Goal: Information Seeking & Learning: Learn about a topic

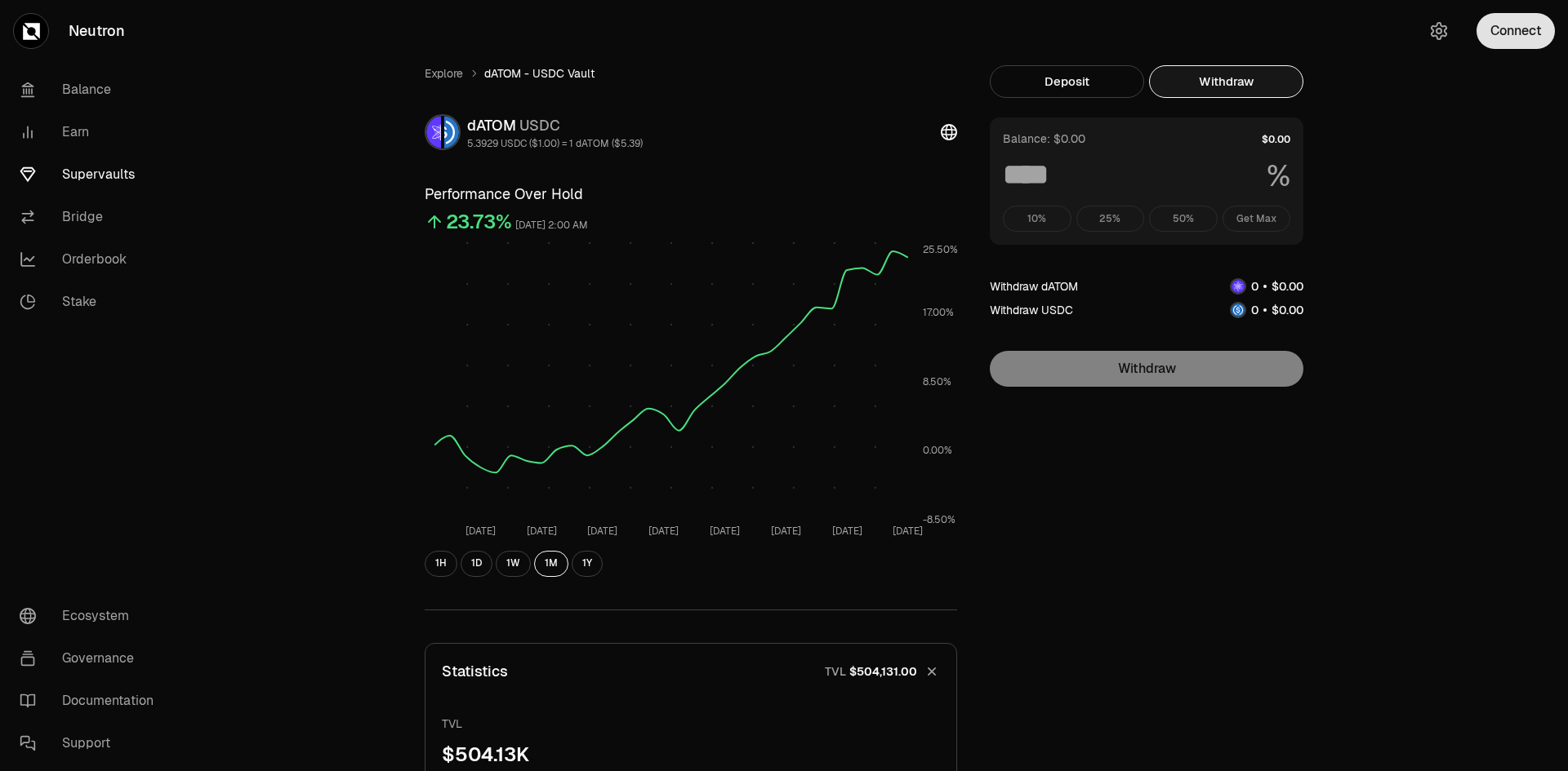
click at [1511, 30] on button "Connect" at bounding box center [1515, 31] width 78 height 36
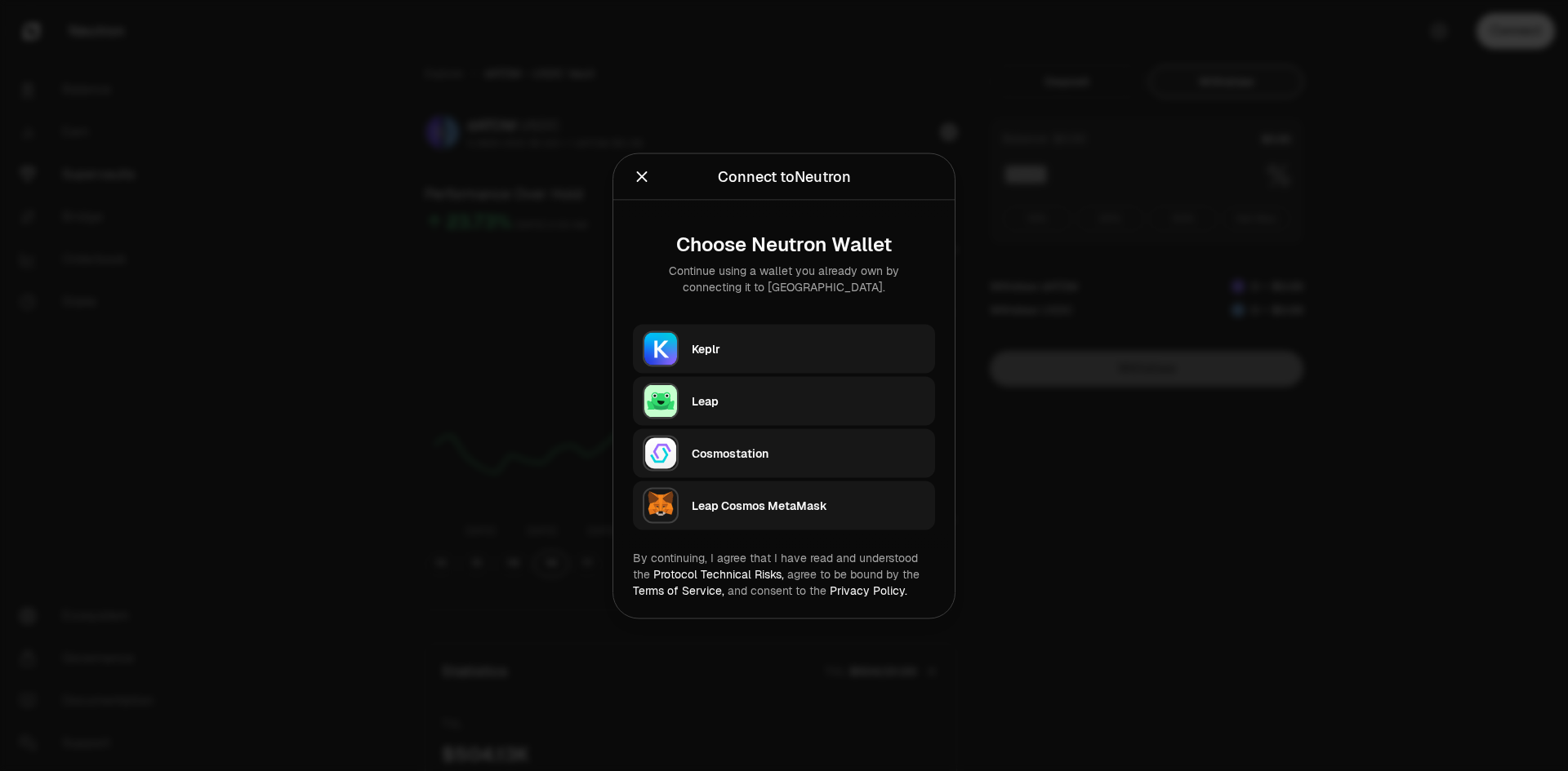
click at [845, 342] on div "Keplr" at bounding box center [808, 349] width 233 height 16
type input "***"
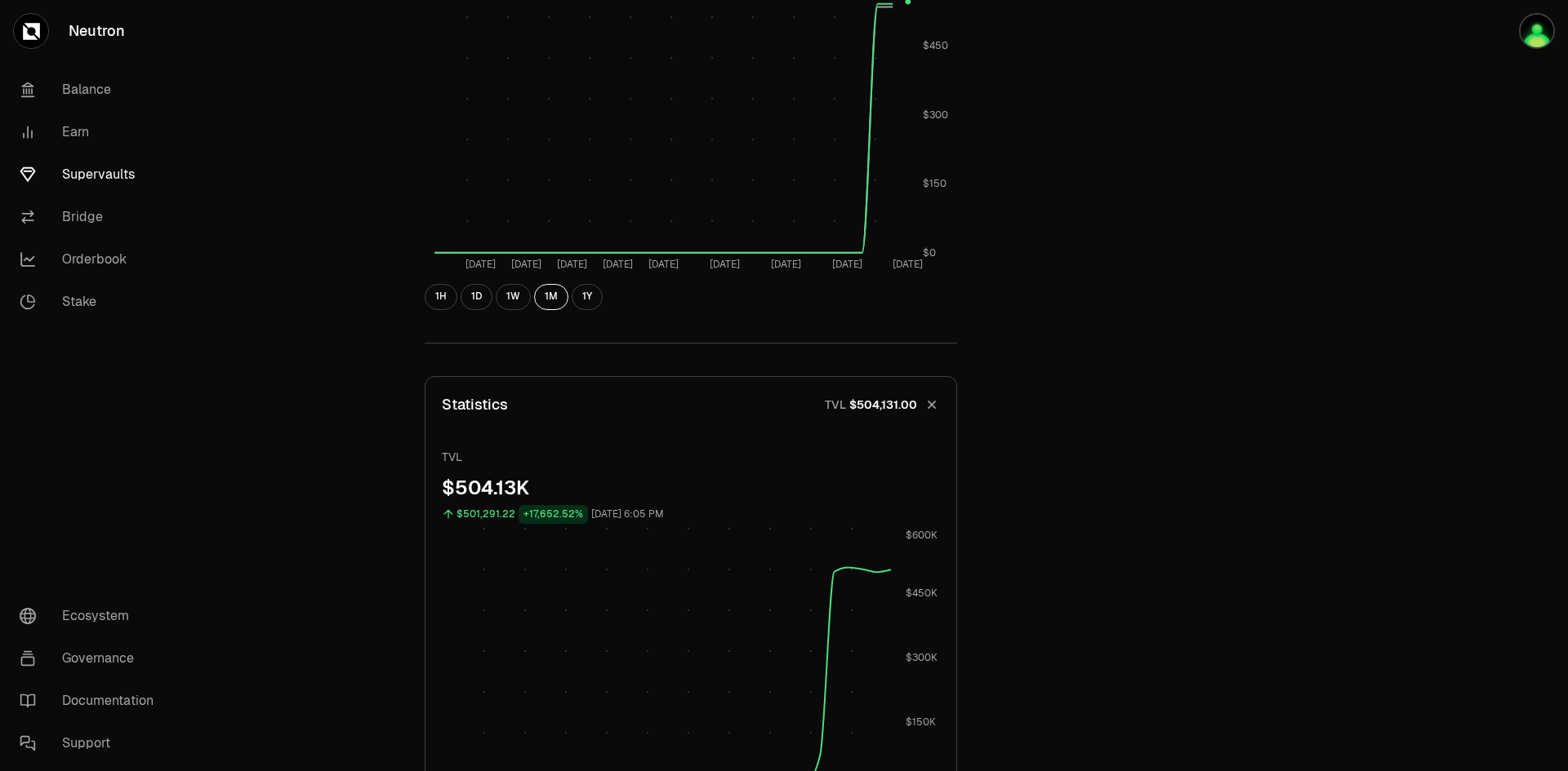
scroll to position [408, 0]
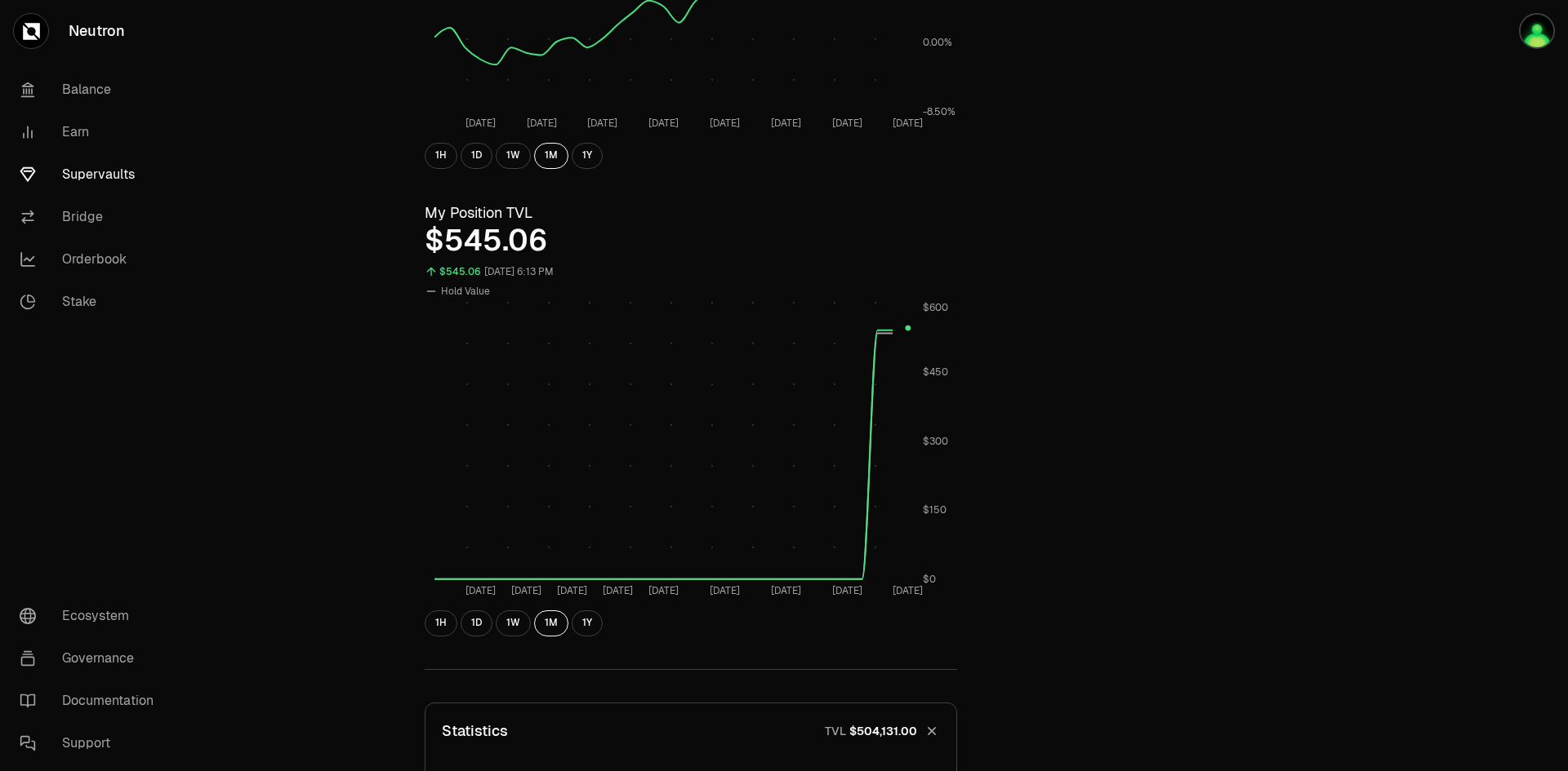
click at [113, 178] on link "Supervaults" at bounding box center [91, 174] width 170 height 42
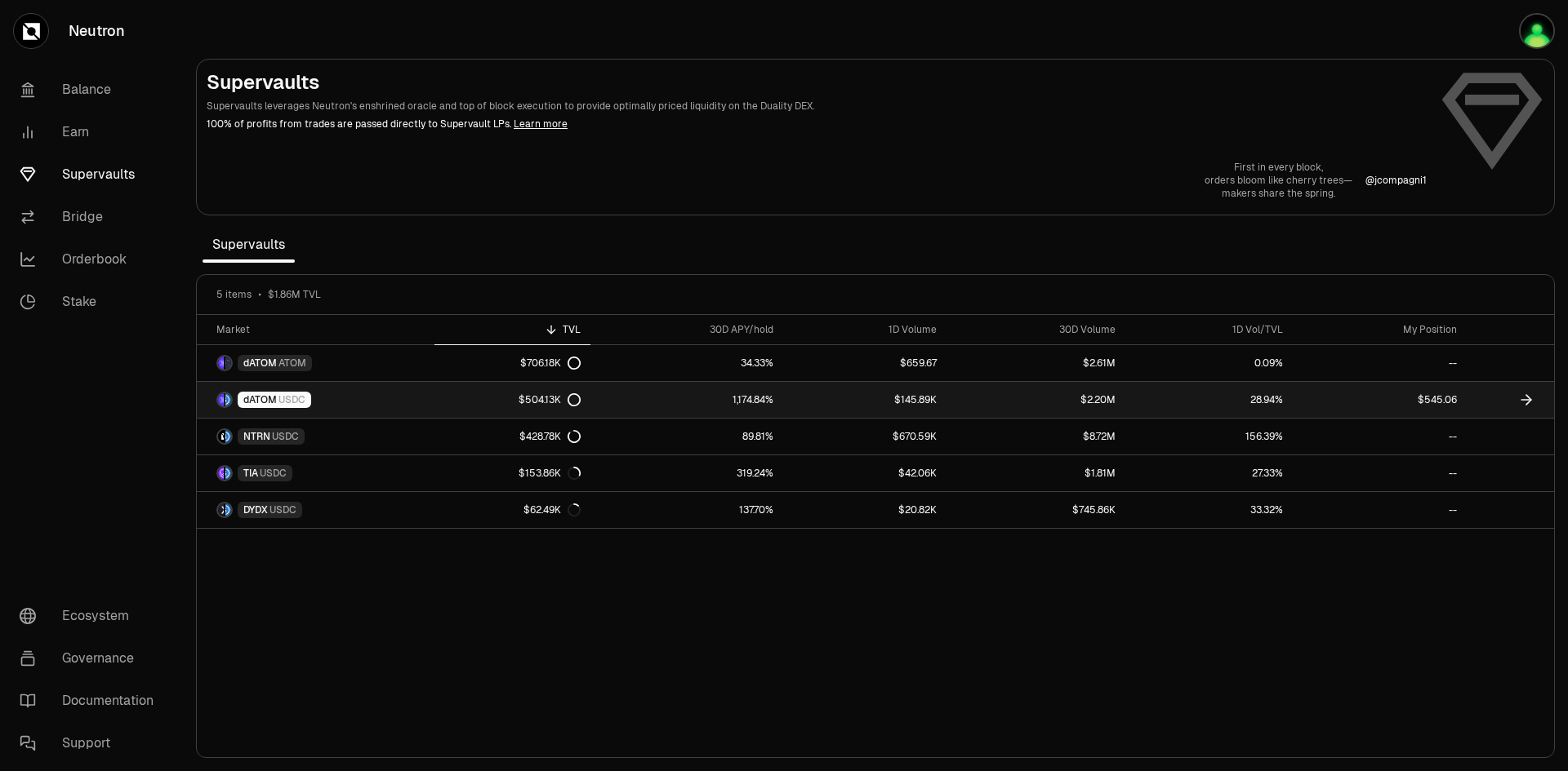
click at [277, 397] on div "dATOM USDC" at bounding box center [274, 400] width 74 height 16
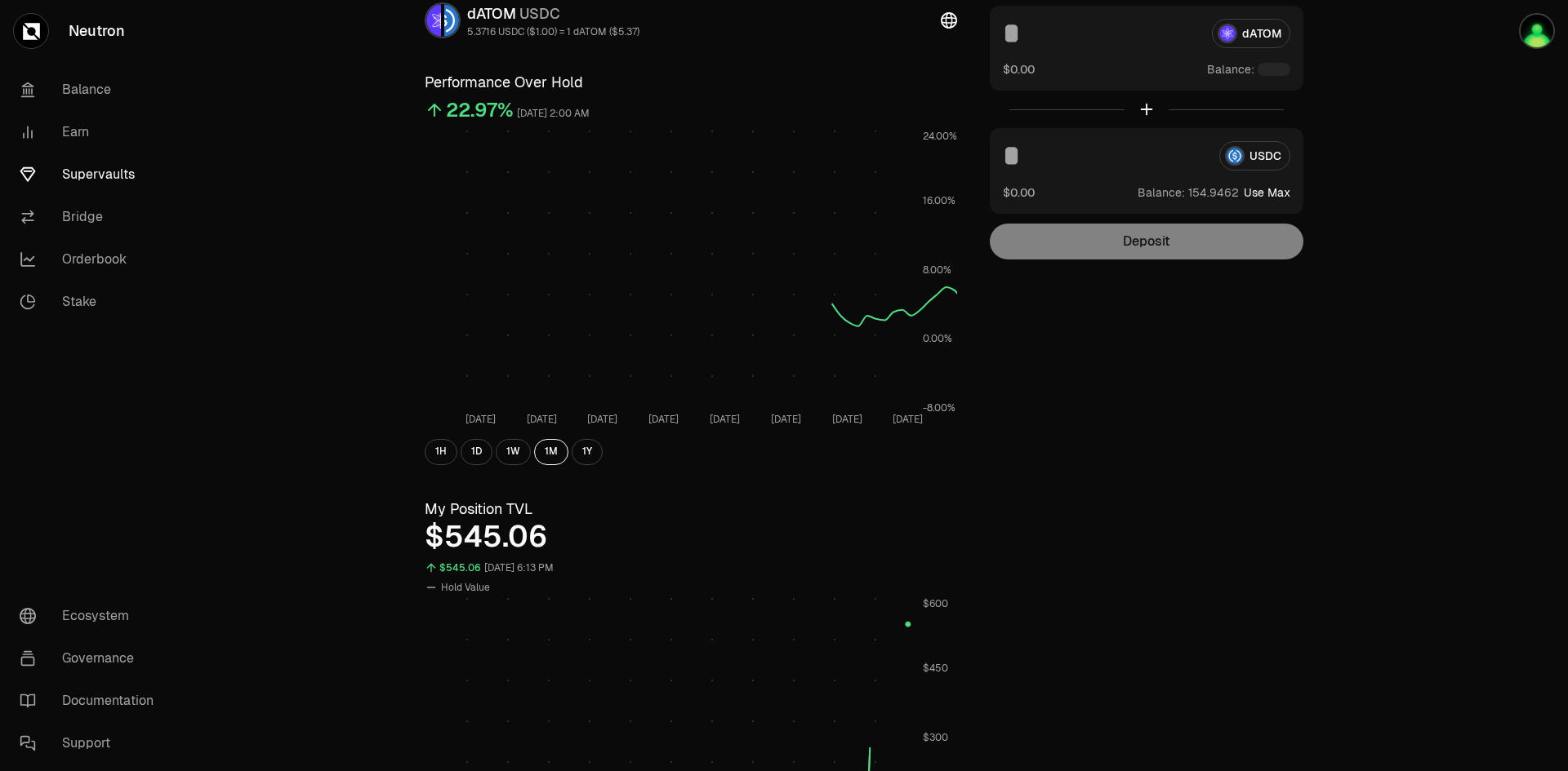
scroll to position [326, 0]
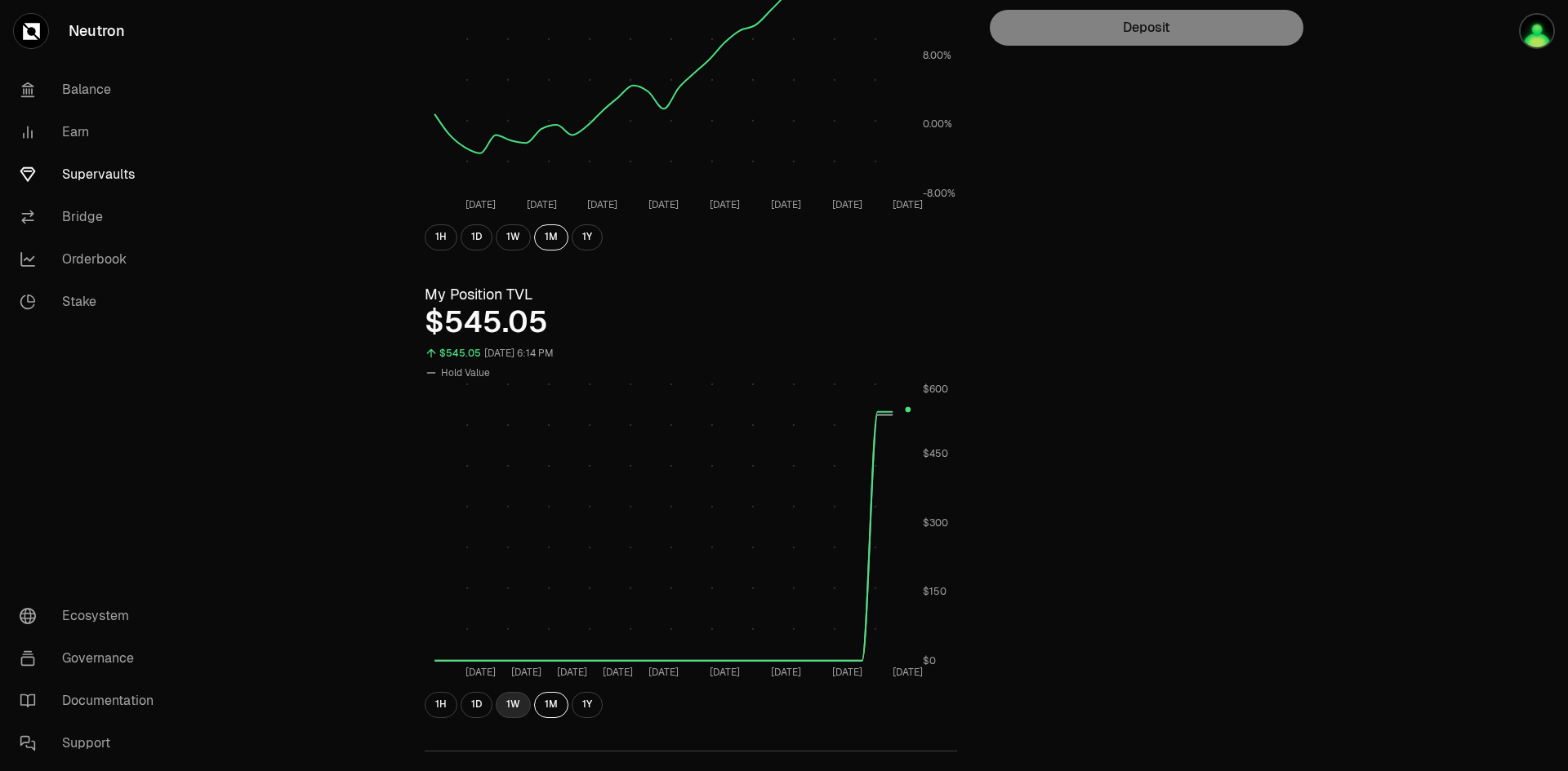
click at [512, 700] on button "1W" at bounding box center [513, 705] width 35 height 26
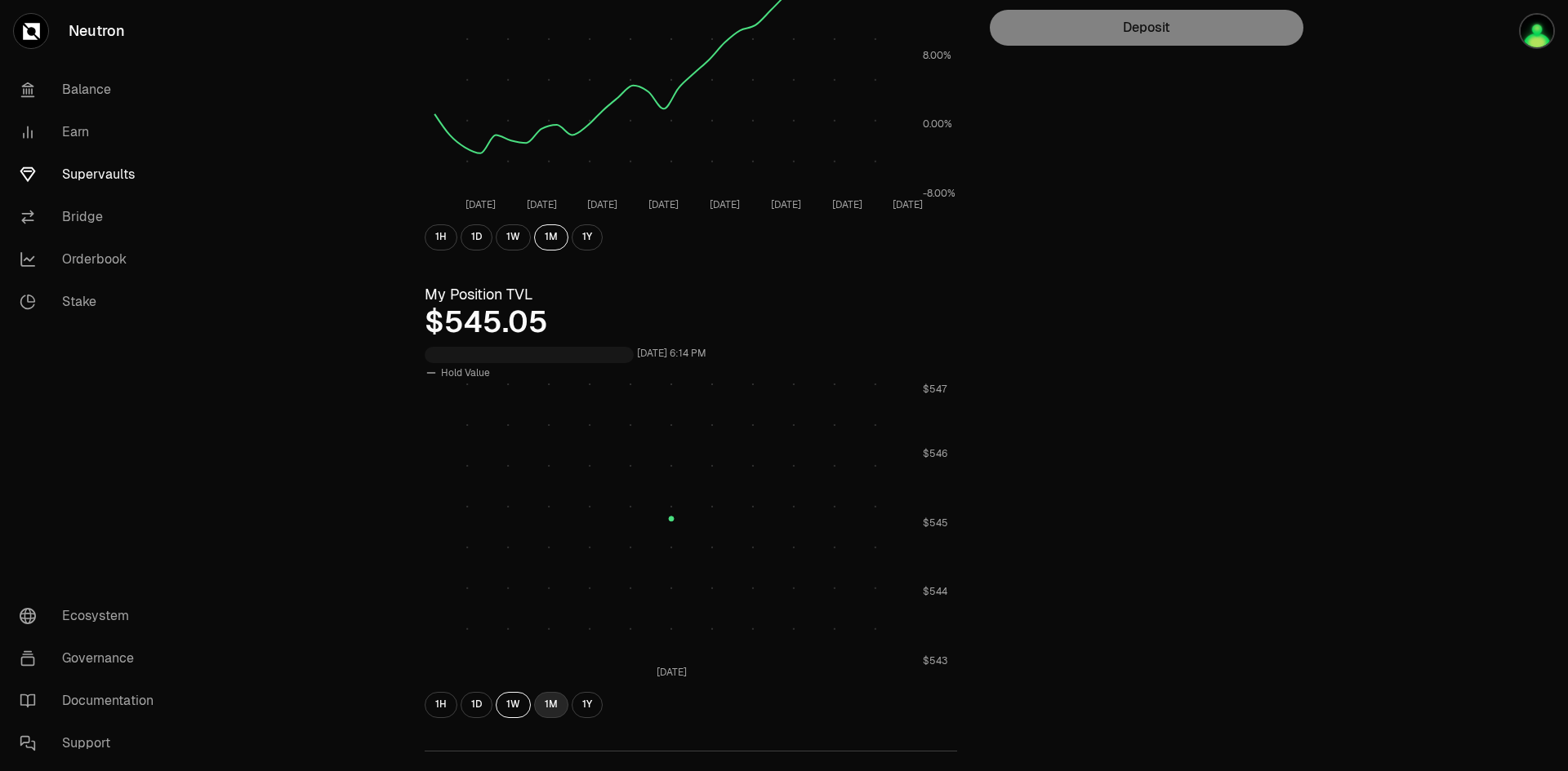
click at [549, 705] on button "1M" at bounding box center [551, 705] width 34 height 26
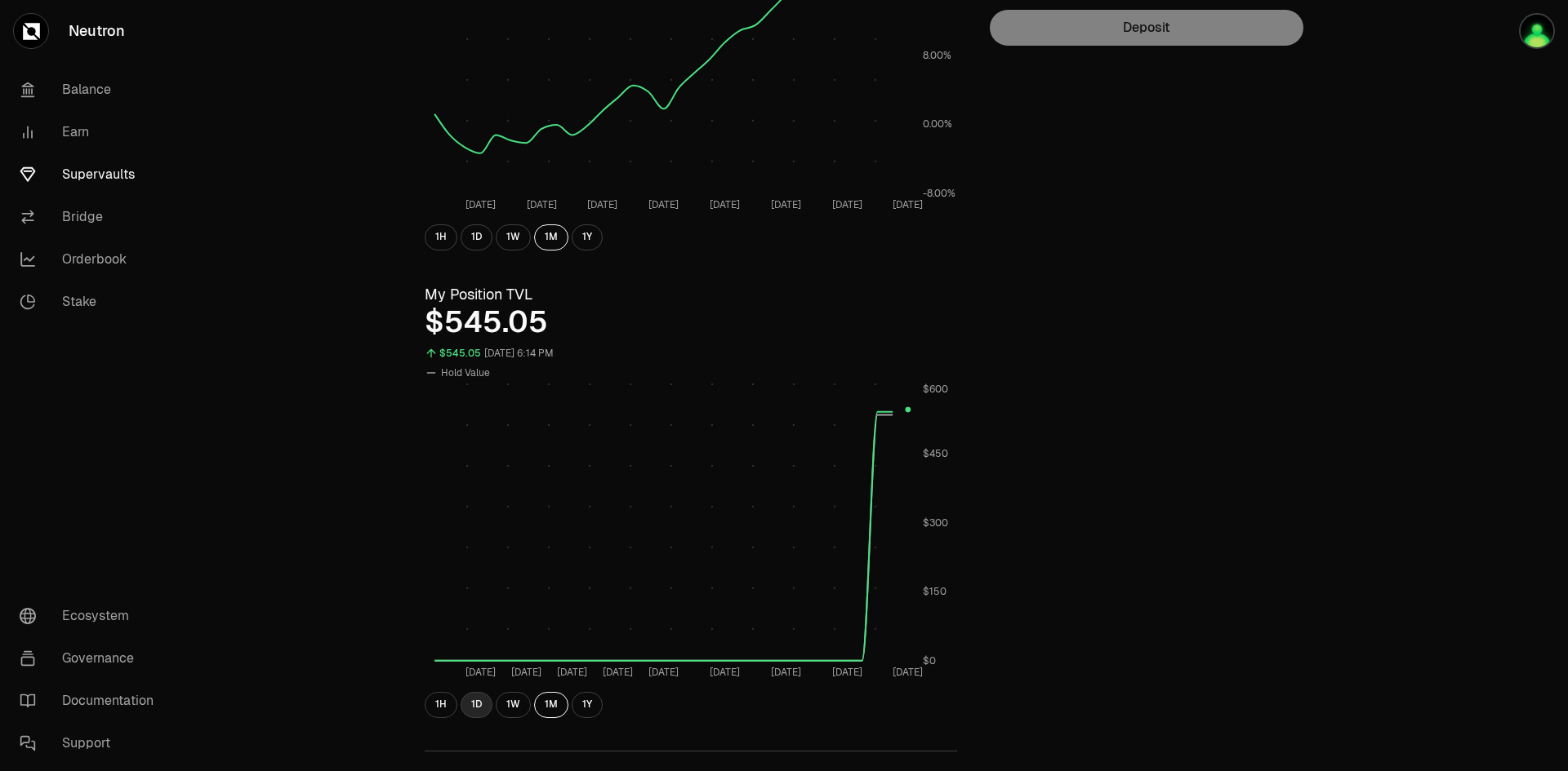
click at [476, 705] on button "1D" at bounding box center [476, 705] width 32 height 26
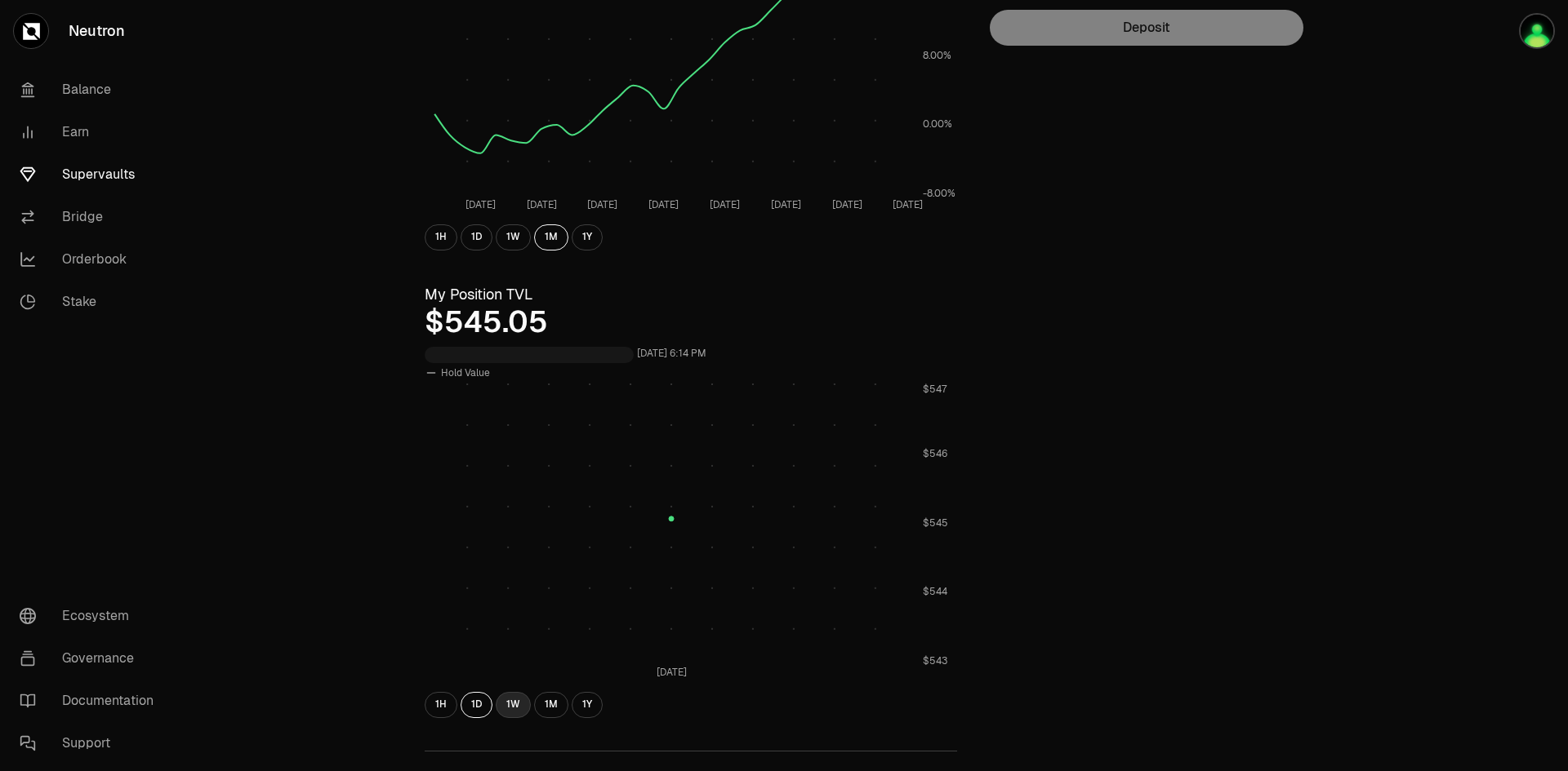
click at [515, 702] on button "1W" at bounding box center [513, 705] width 35 height 26
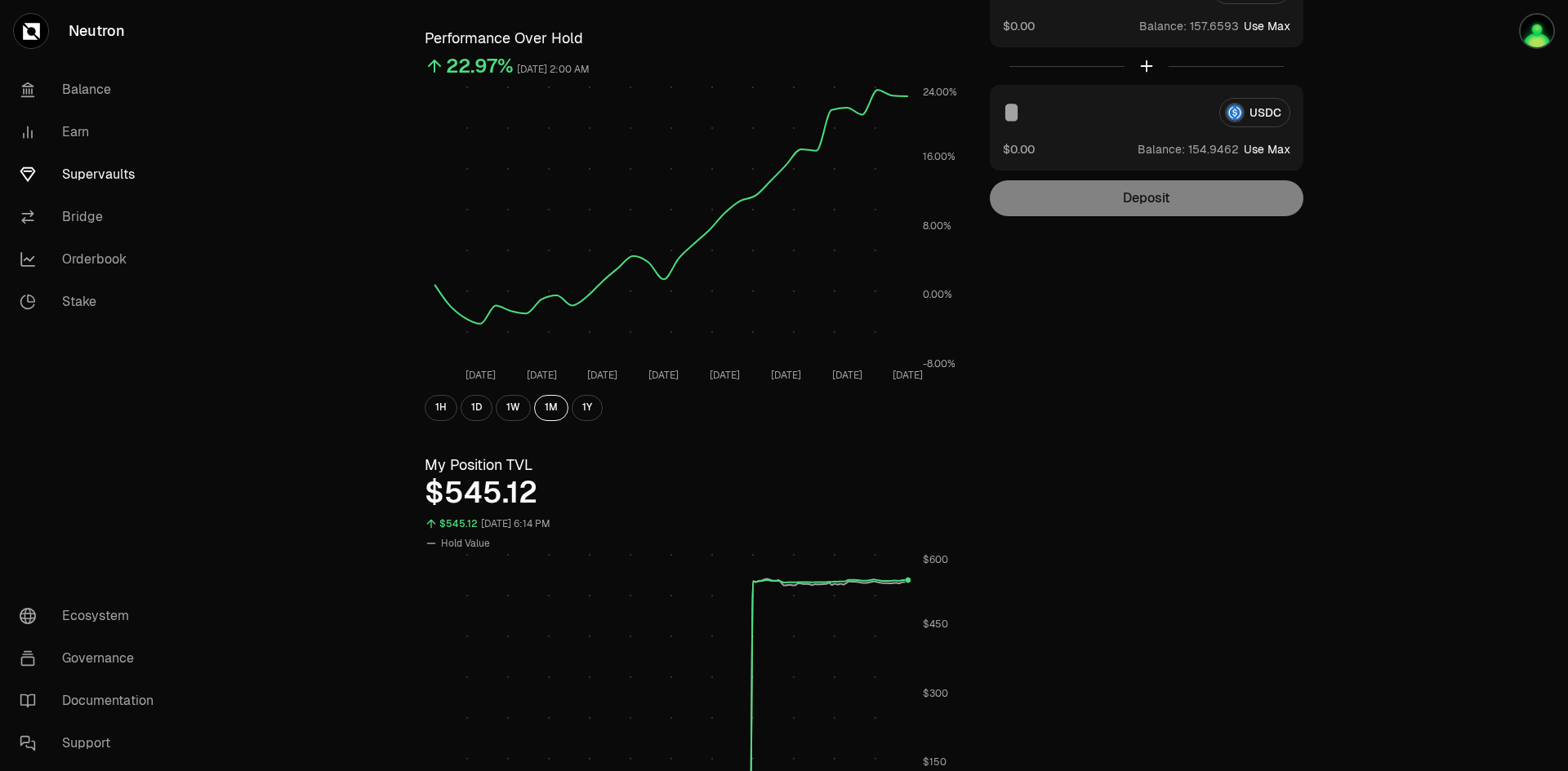
scroll to position [0, 0]
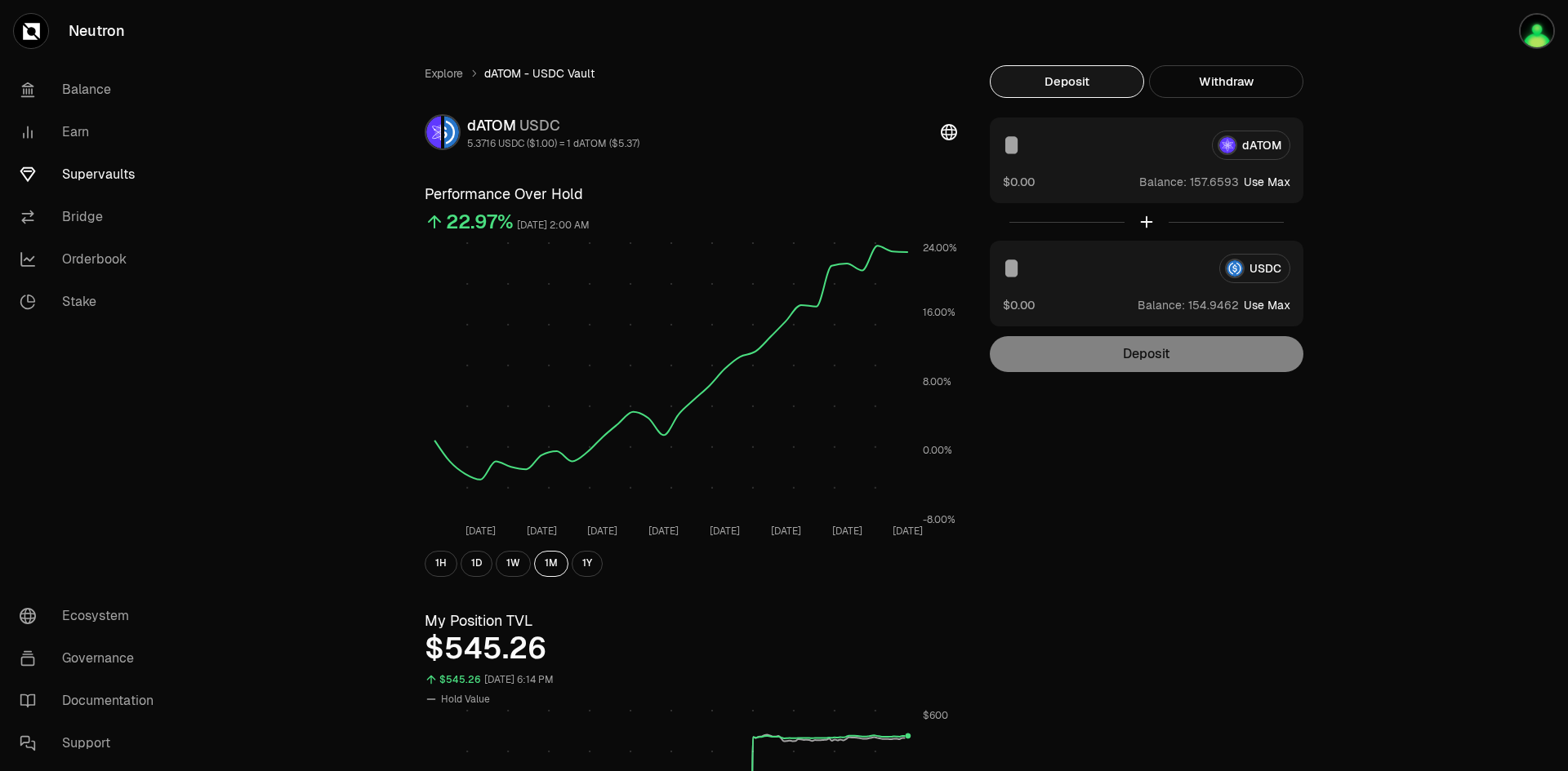
click at [1278, 580] on div "Explore dATOM - USDC Vault dATOM USDC 5.3716 USDC ($1.00) = 1 dATOM ($5.37) Per…" at bounding box center [875, 762] width 941 height 1393
click at [1342, 299] on div "Explore dATOM - USDC Vault dATOM USDC 5.3716 USDC ($1.00) = 1 dATOM ($5.37) Per…" at bounding box center [875, 762] width 941 height 1393
click at [1254, 499] on div "Explore dATOM - USDC Vault dATOM USDC 5.3716 USDC ($1.00) = 1 dATOM ($5.37) Per…" at bounding box center [875, 762] width 941 height 1393
